Goal: Task Accomplishment & Management: Manage account settings

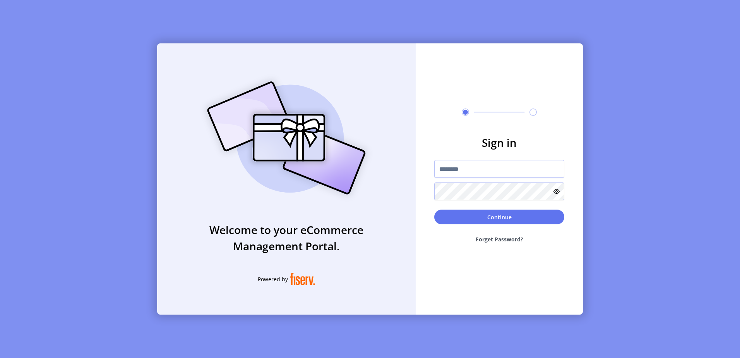
click at [464, 178] on div at bounding box center [499, 180] width 130 height 40
click at [462, 177] on input "text" at bounding box center [499, 169] width 130 height 18
type input "**********"
click at [434, 209] on button "Continue" at bounding box center [499, 216] width 130 height 15
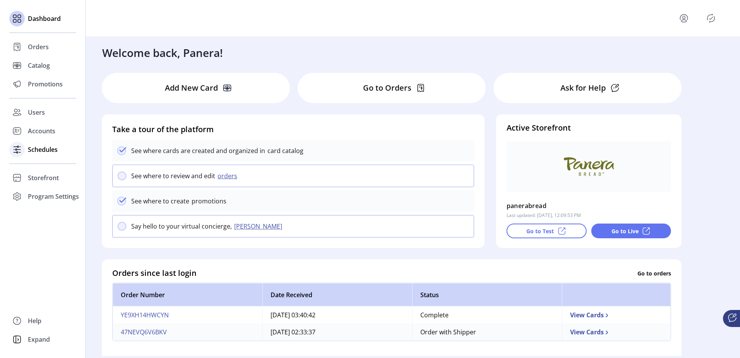
click at [44, 151] on span "Schedules" at bounding box center [43, 149] width 30 height 9
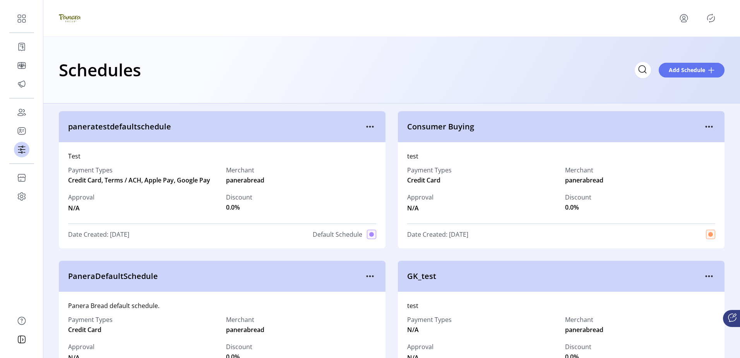
scroll to position [39, 0]
